Goal: Information Seeking & Learning: Learn about a topic

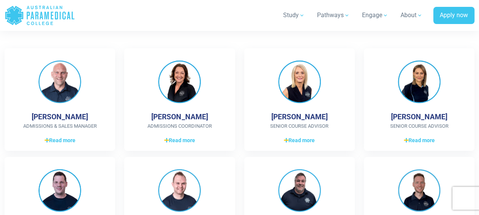
scroll to position [831, 0]
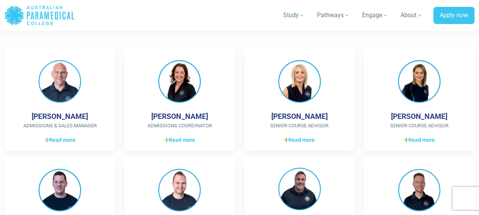
click at [335, 177] on div "[PERSON_NAME] Course Advisor My Favorite Pastimes are, Reading, Photography, Po…" at bounding box center [299, 206] width 110 height 102
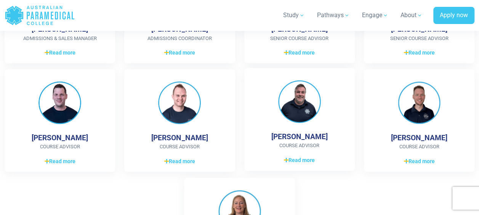
scroll to position [919, 0]
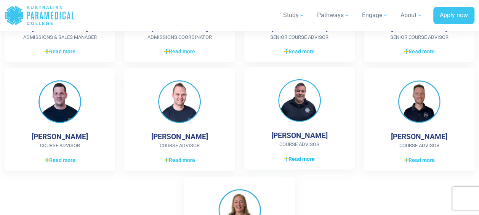
click at [306, 160] on span "Read more" at bounding box center [299, 159] width 31 height 8
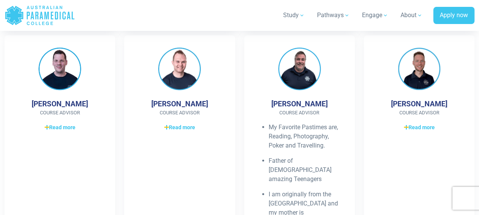
scroll to position [953, 0]
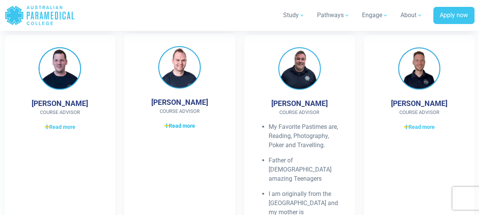
click at [182, 128] on span "Read more" at bounding box center [179, 126] width 31 height 8
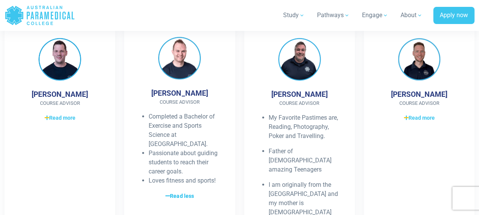
scroll to position [956, 0]
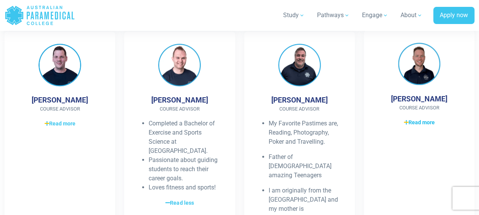
click at [427, 123] on span "Read more" at bounding box center [418, 122] width 31 height 8
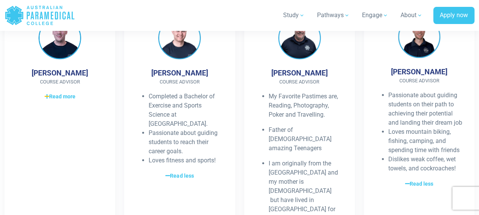
scroll to position [984, 0]
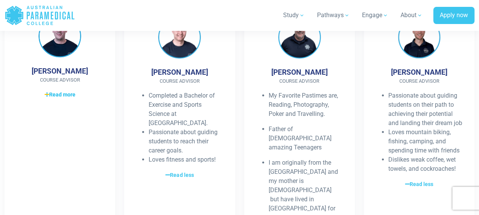
click at [71, 96] on span "Read more" at bounding box center [60, 95] width 31 height 8
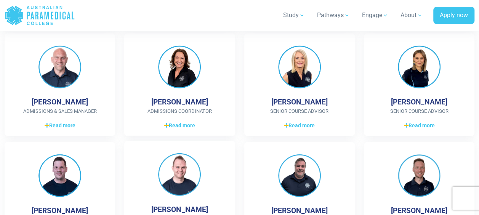
scroll to position [845, 0]
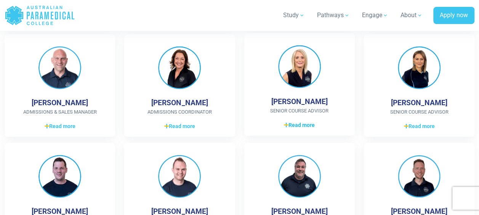
click at [289, 126] on span "Read more" at bounding box center [299, 125] width 31 height 8
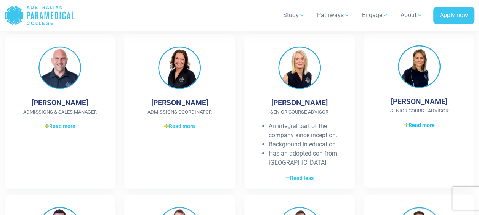
click at [423, 127] on span "Read more" at bounding box center [418, 125] width 31 height 8
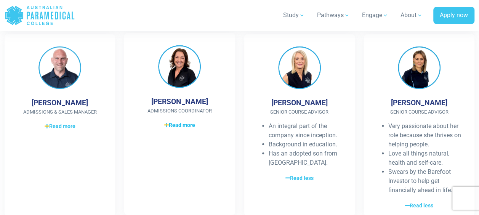
click at [185, 124] on span "Read more" at bounding box center [179, 125] width 31 height 8
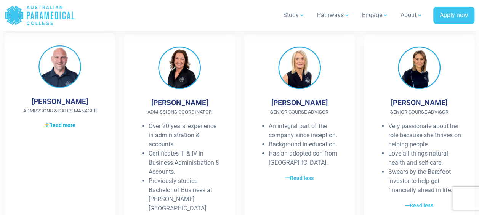
click at [69, 123] on span "Read more" at bounding box center [60, 125] width 31 height 8
